Goal: Find specific page/section: Find specific page/section

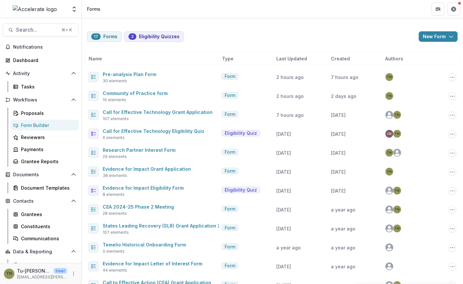
scroll to position [148, 0]
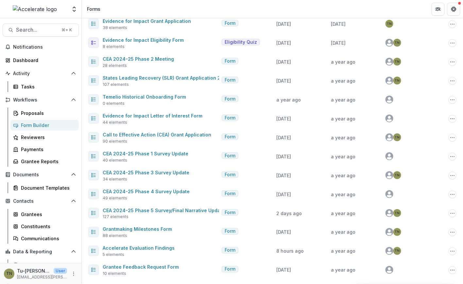
click at [42, 124] on div "Form Builder" at bounding box center [47, 125] width 53 height 7
click at [43, 29] on span "Search..." at bounding box center [37, 30] width 42 height 6
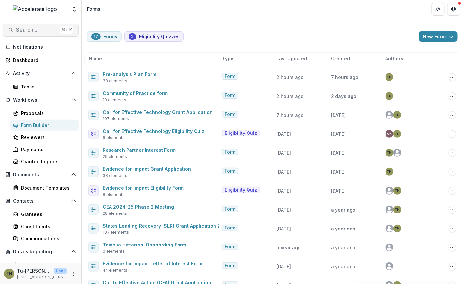
click at [28, 30] on span "Search..." at bounding box center [37, 30] width 42 height 6
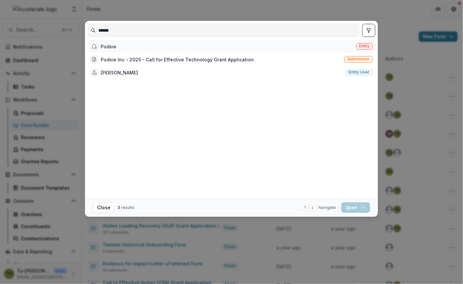
type input "******"
click at [116, 46] on div "Podsie Entity" at bounding box center [232, 46] width 288 height 13
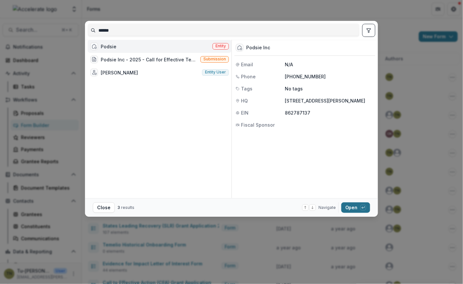
click at [349, 209] on button "Open with enter key" at bounding box center [355, 208] width 29 height 10
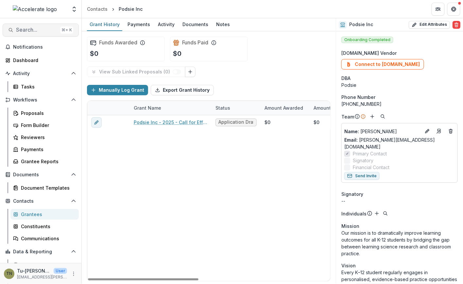
click at [33, 27] on span "Search..." at bounding box center [37, 30] width 42 height 6
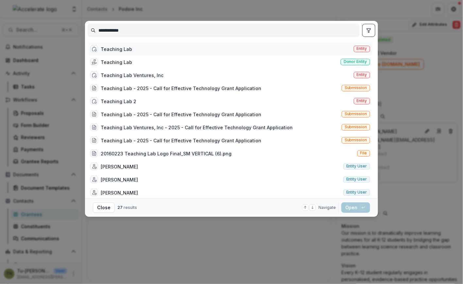
type input "**********"
click at [141, 49] on div "Teaching Lab Entity" at bounding box center [230, 49] width 285 height 13
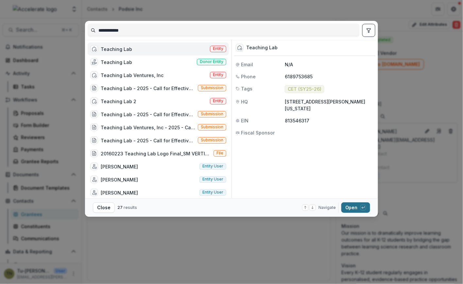
click at [350, 207] on button "Open with enter key" at bounding box center [355, 208] width 29 height 10
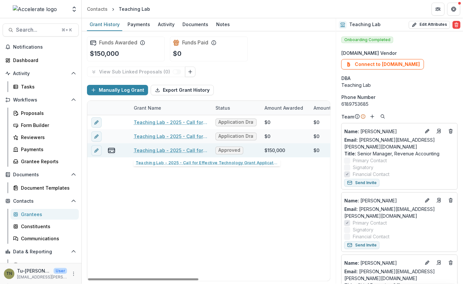
click at [168, 149] on link "Teaching Lab - 2025 - Call for Effective Technology Grant Application" at bounding box center [171, 150] width 74 height 7
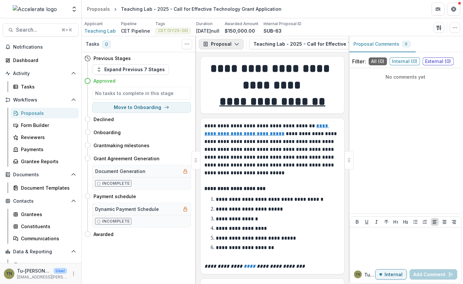
click at [235, 43] on icon "button" at bounding box center [236, 44] width 5 height 5
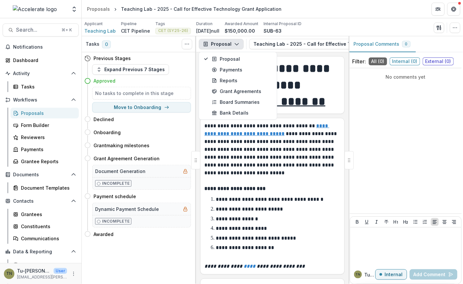
click at [235, 42] on icon "button" at bounding box center [236, 44] width 5 height 5
